Goal: Obtain resource: Download file/media

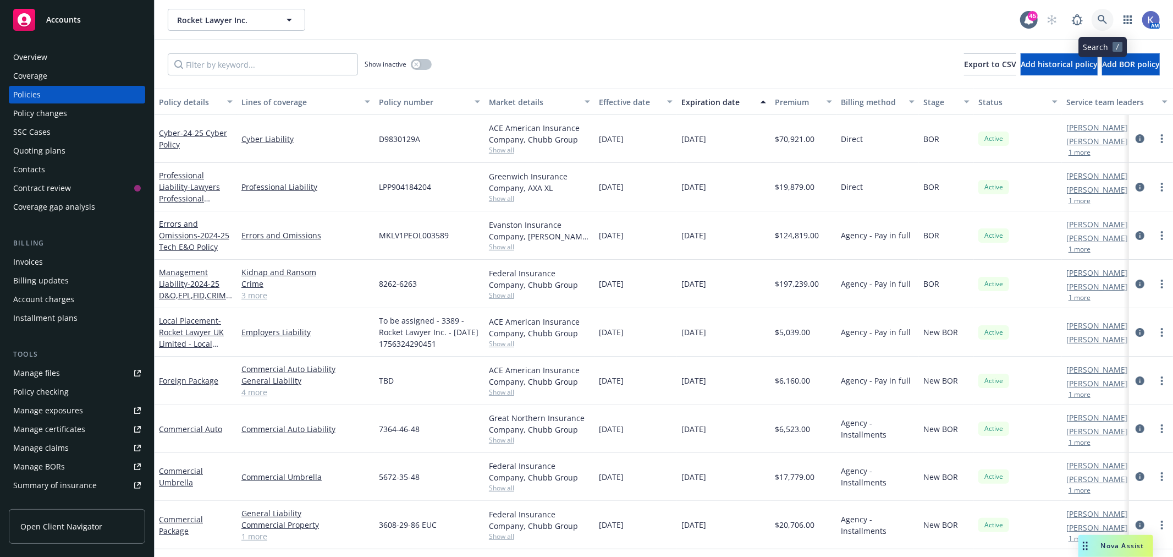
click at [1103, 17] on icon at bounding box center [1102, 19] width 9 height 9
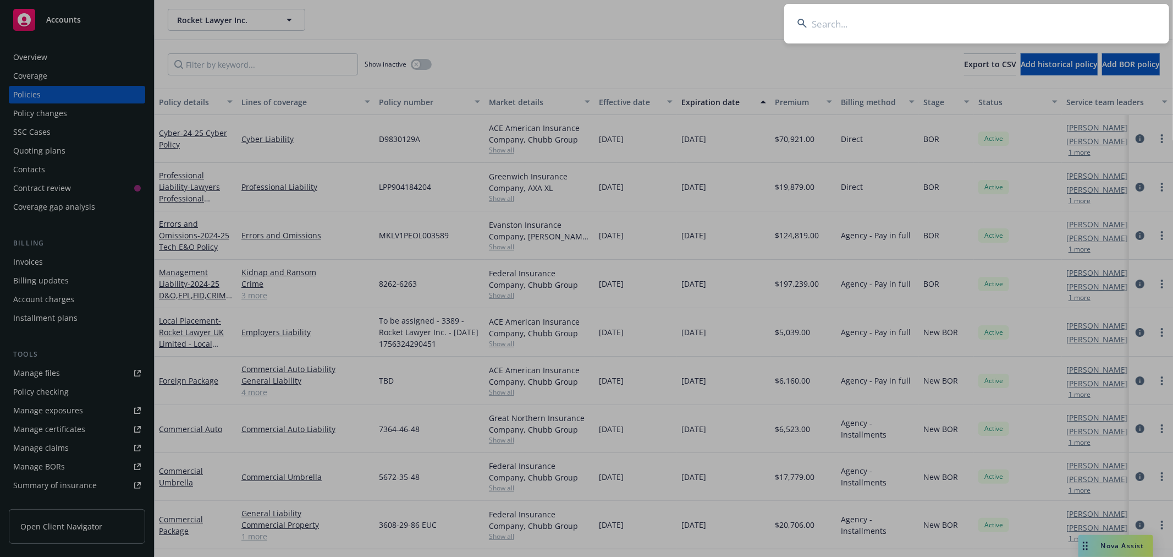
click at [983, 15] on input at bounding box center [976, 24] width 385 height 40
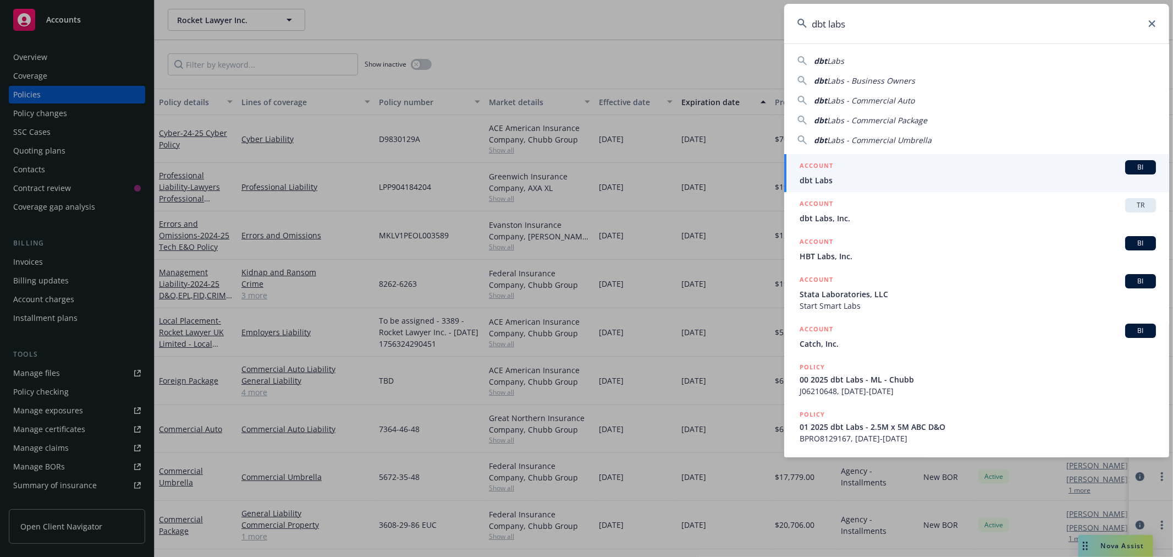
type input "dbt labs"
click at [822, 177] on span "dbt Labs" at bounding box center [978, 180] width 356 height 12
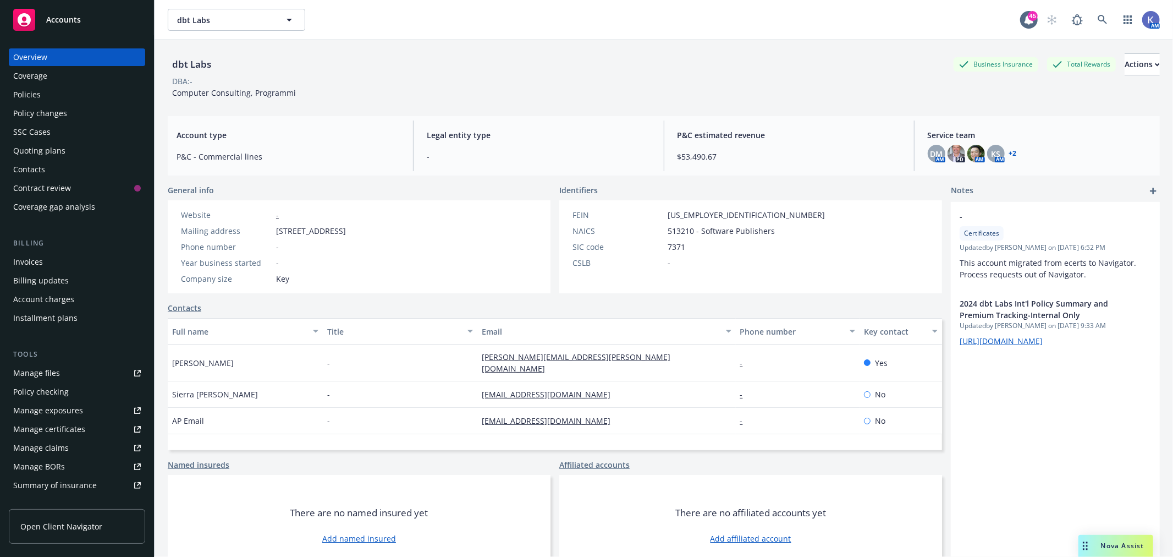
click at [30, 91] on div "Policies" at bounding box center [26, 95] width 27 height 18
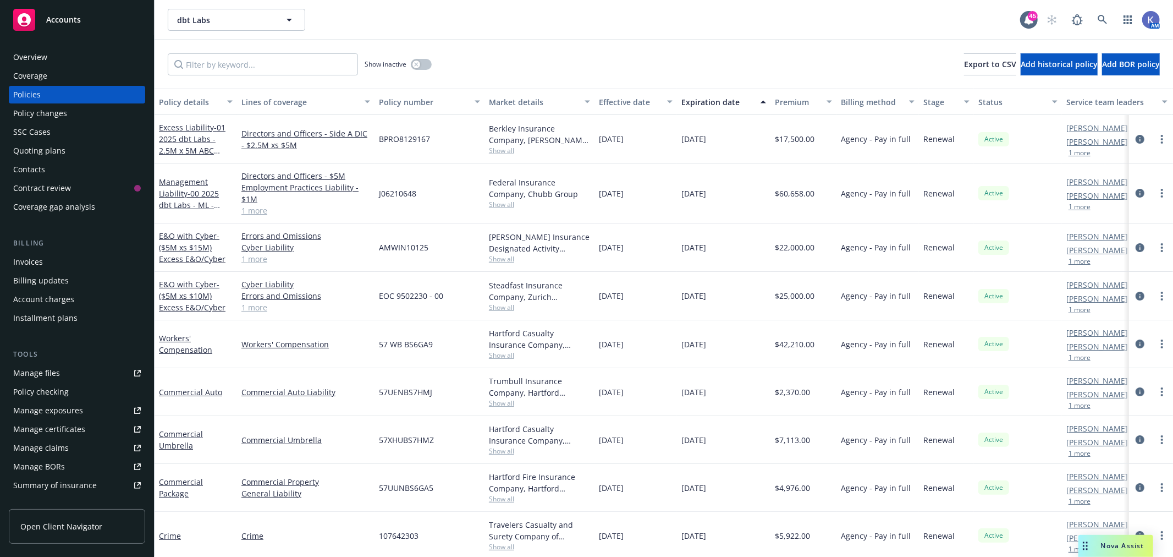
click at [245, 211] on link "1 more" at bounding box center [305, 211] width 129 height 12
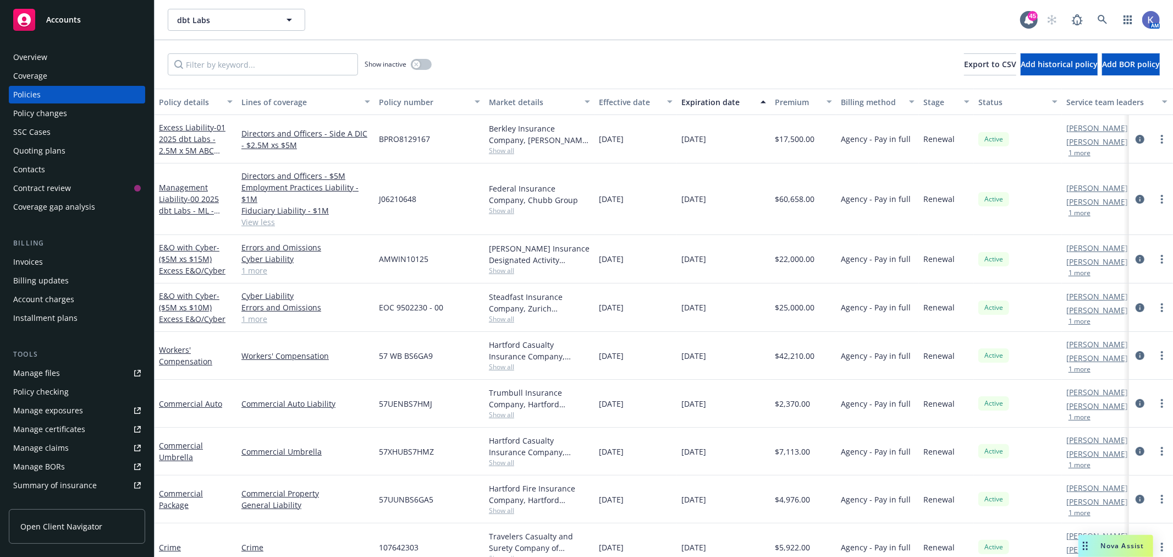
click at [394, 196] on span "J06210648" at bounding box center [397, 199] width 37 height 12
copy span "J06210648"
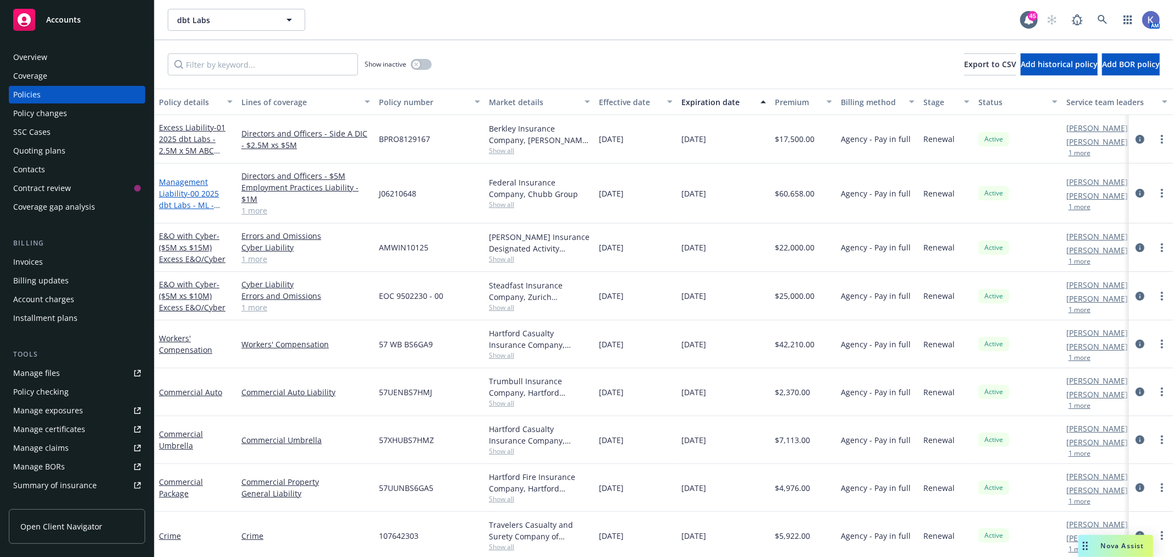
click at [188, 190] on span "- 00 2025 dbt Labs - ML - Chubb" at bounding box center [189, 205] width 61 height 34
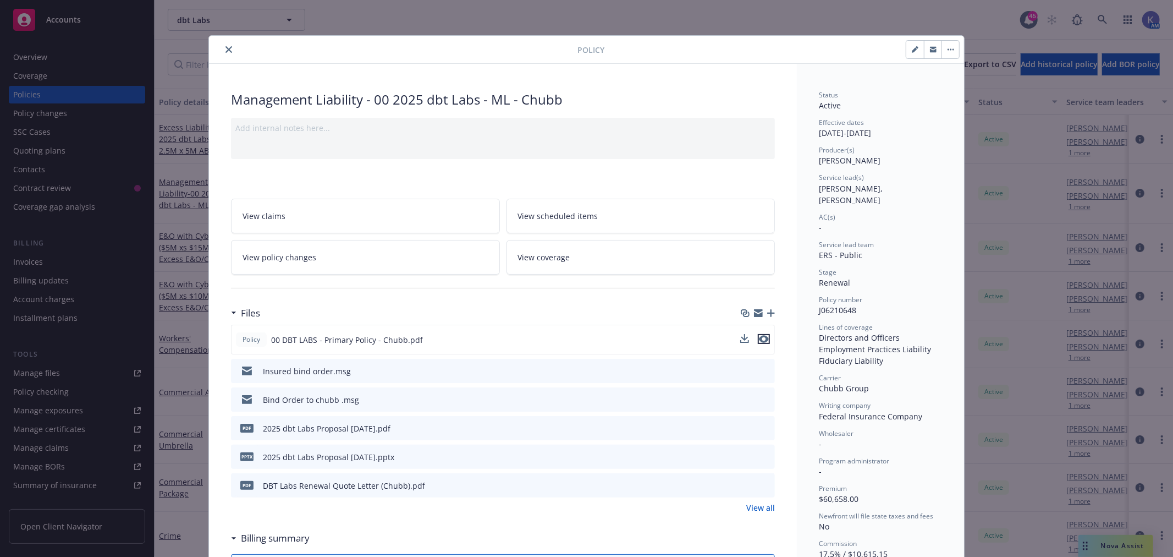
click at [759, 338] on icon "preview file" at bounding box center [764, 339] width 10 height 8
